Goal: Task Accomplishment & Management: Use online tool/utility

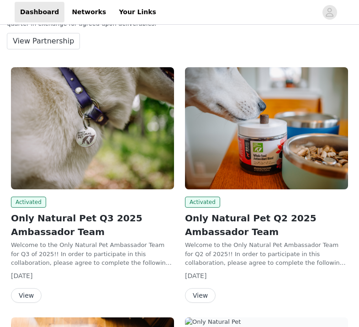
scroll to position [107, 0]
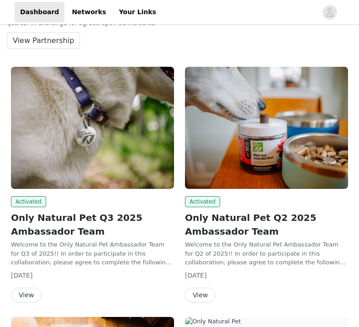
click at [90, 147] on img at bounding box center [92, 128] width 163 height 122
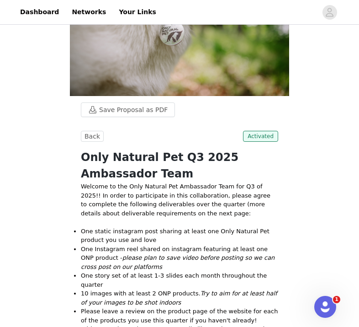
scroll to position [76, 0]
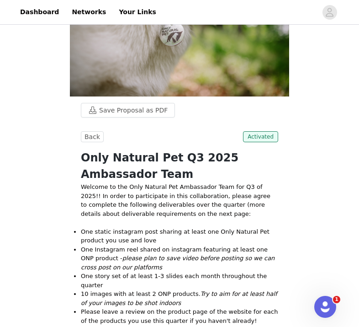
drag, startPoint x: 143, startPoint y: 251, endPoint x: 166, endPoint y: 247, distance: 24.1
copy span "#petspeopleplanet, #ad, #onlynaturalpet"
drag, startPoint x: 162, startPoint y: 262, endPoint x: 231, endPoint y: 262, distance: 69.0
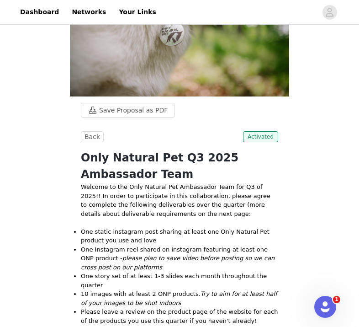
copy span "@onlynaturalpet"
